Goal: Task Accomplishment & Management: Manage account settings

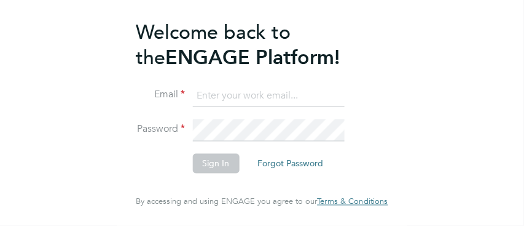
type input "[PERSON_NAME][EMAIL_ADDRESS][PERSON_NAME][PERSON_NAME][DOMAIN_NAME]"
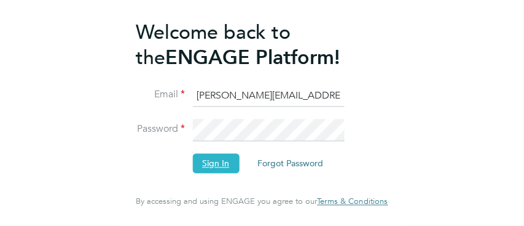
click at [212, 167] on button "Sign In" at bounding box center [215, 163] width 47 height 20
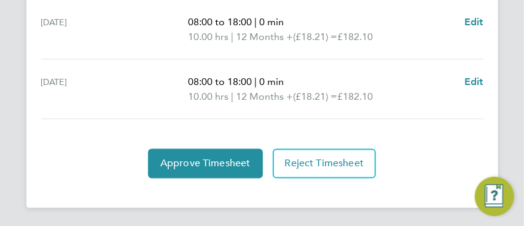
scroll to position [676, 0]
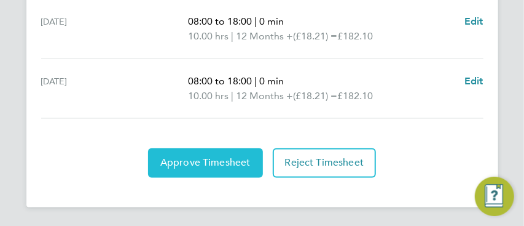
click at [184, 154] on button "Approve Timesheet" at bounding box center [205, 162] width 115 height 29
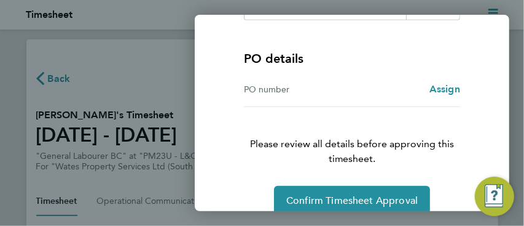
scroll to position [293, 0]
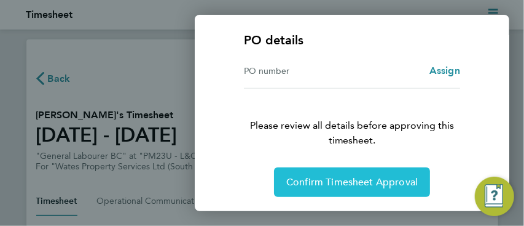
click at [344, 180] on span "Confirm Timesheet Approval" at bounding box center [352, 182] width 132 height 12
